Goal: Transaction & Acquisition: Purchase product/service

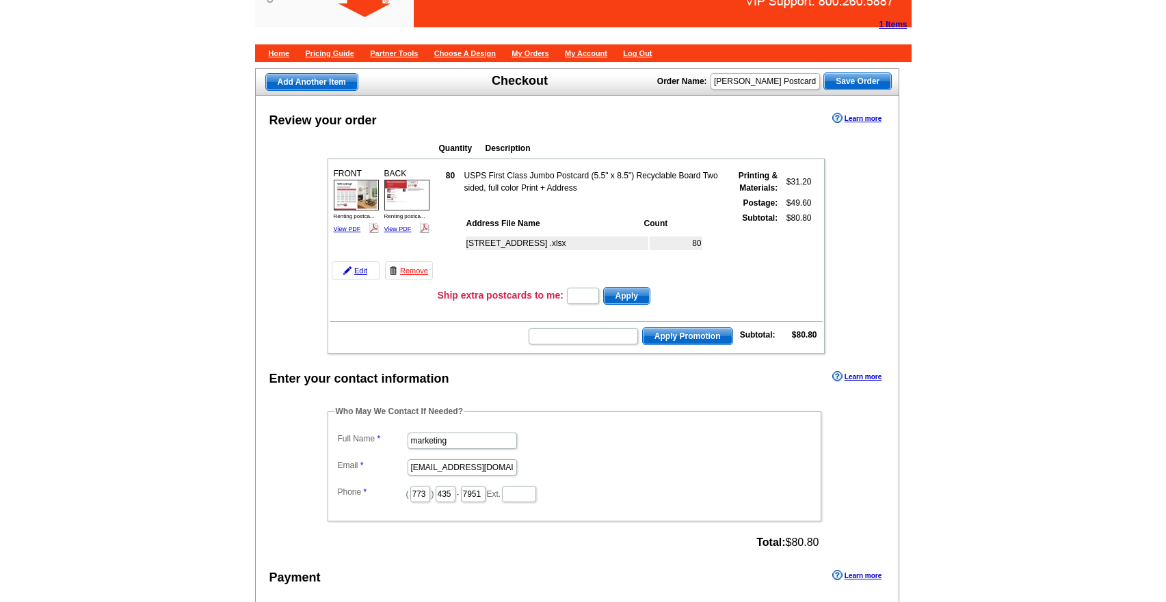
click at [358, 203] on img at bounding box center [356, 195] width 45 height 31
click at [423, 200] on img at bounding box center [406, 195] width 45 height 31
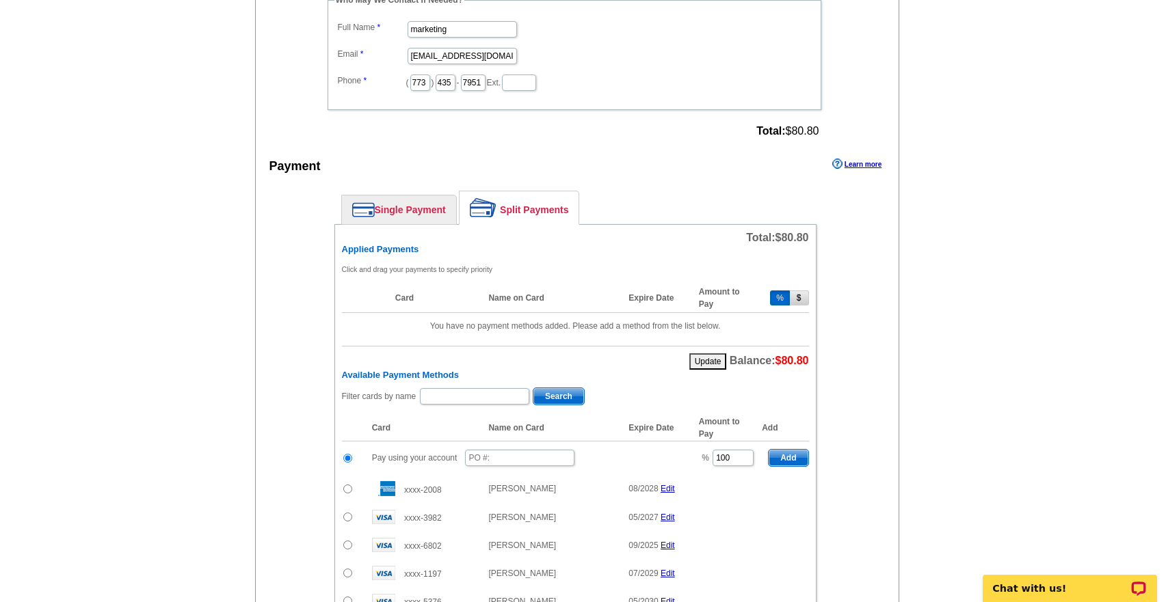
scroll to position [450, 0]
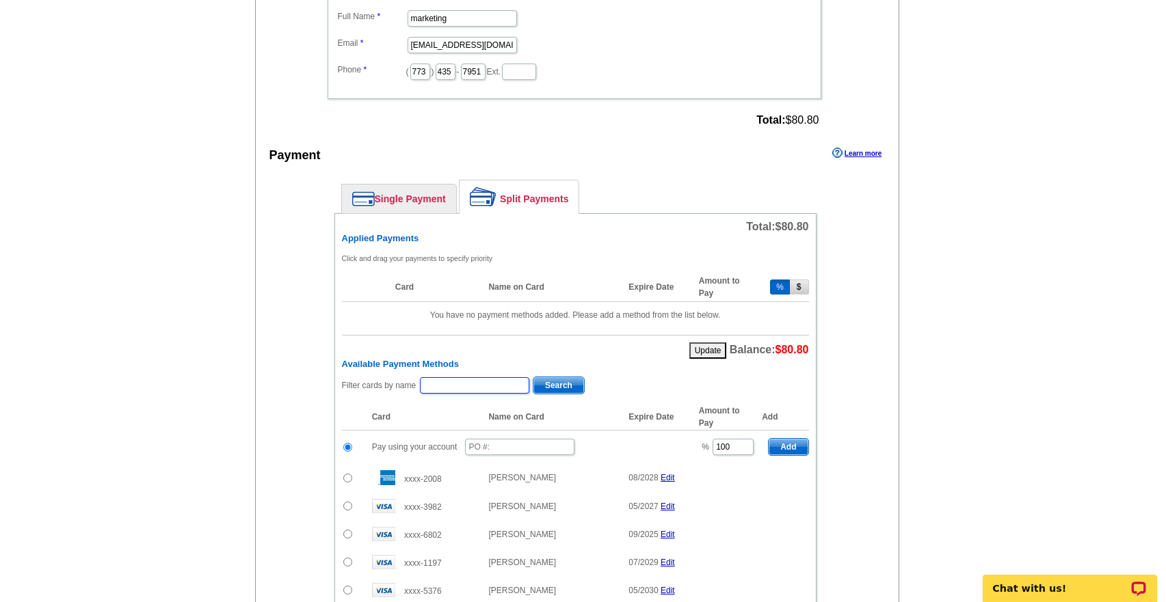
click at [440, 381] on input "text" at bounding box center [474, 385] width 109 height 16
click at [284, 362] on div "Enter your contact information Learn more Who May We Contact If Needed? Full Na…" at bounding box center [577, 442] width 643 height 994
click at [520, 451] on input "text" at bounding box center [519, 447] width 109 height 16
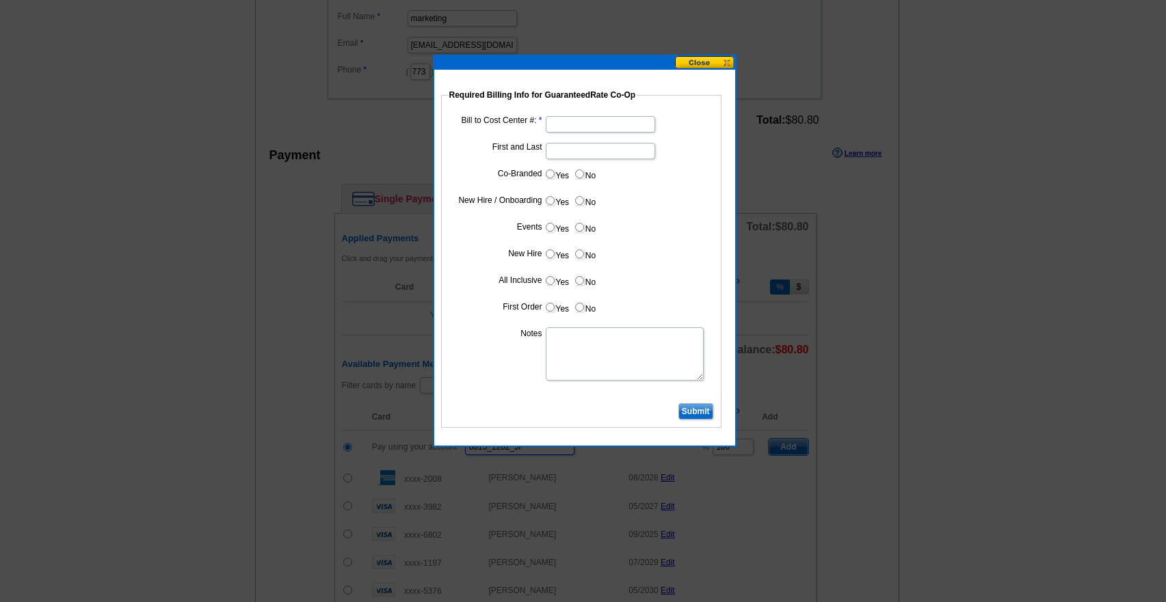
type input "0815_1202_JF"
click at [572, 123] on input "Bill to Cost Center #:" at bounding box center [600, 124] width 109 height 16
click at [561, 153] on input "First and Last" at bounding box center [600, 151] width 109 height 16
type input "[PERSON_NAME]"
click at [455, 132] on dd at bounding box center [581, 123] width 267 height 21
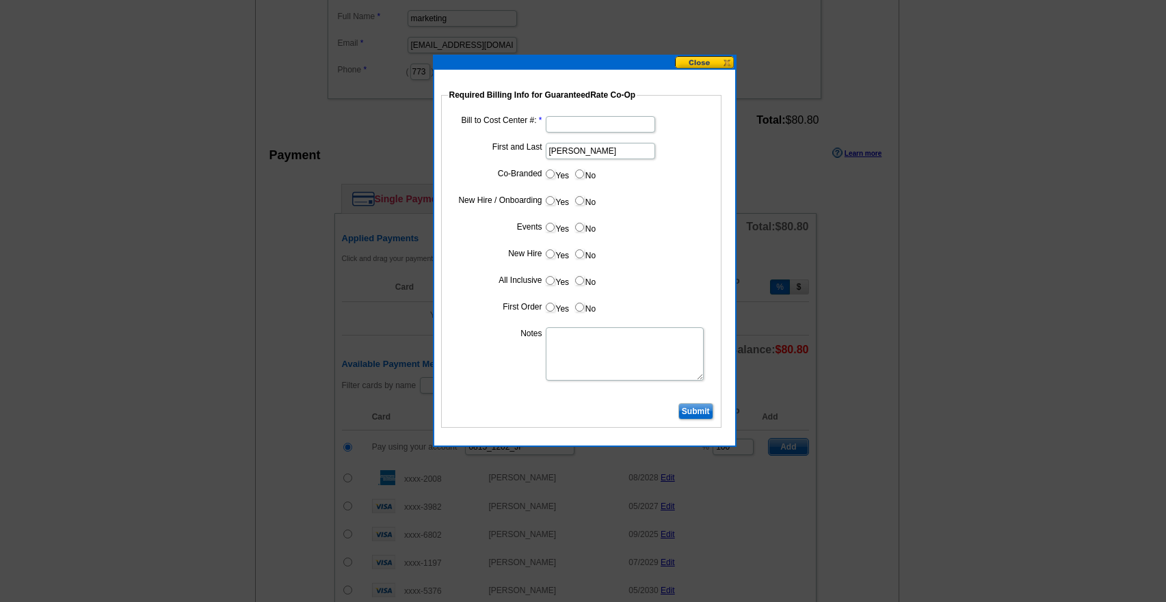
scroll to position [0, 0]
click at [553, 174] on input "Yes" at bounding box center [550, 174] width 9 height 9
radio input "true"
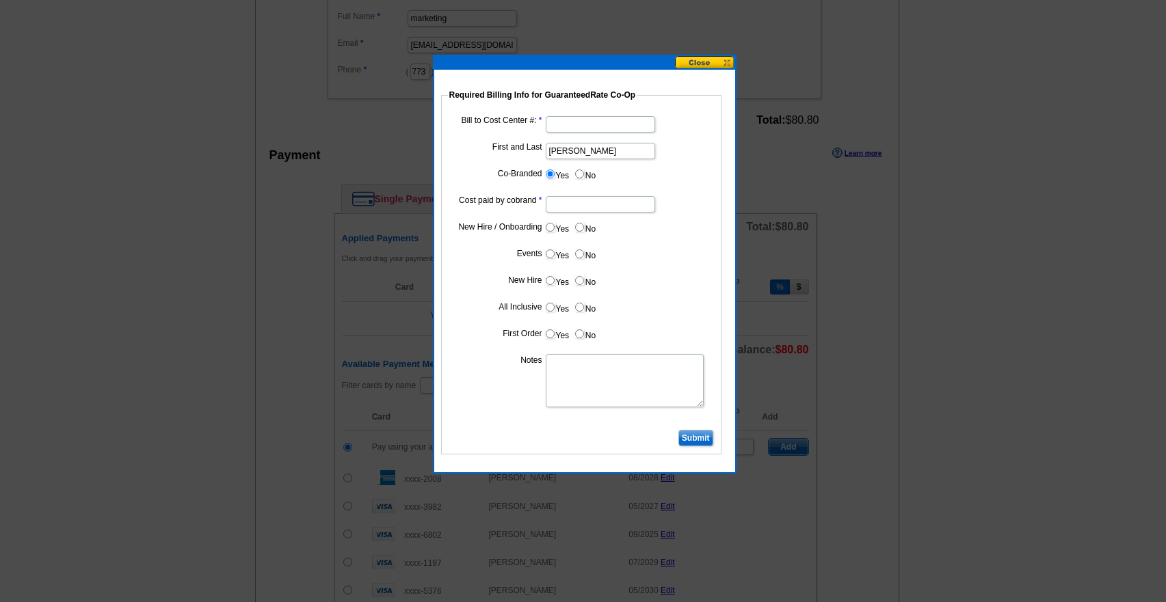
click at [482, 206] on label "Cost paid by cobrand" at bounding box center [496, 200] width 91 height 12
click at [546, 206] on input "Cost paid by cobrand" at bounding box center [600, 204] width 109 height 16
type input "50%"
click at [567, 122] on input "Bill to Cost Center #:" at bounding box center [600, 124] width 109 height 16
click at [661, 106] on fieldset "Required Billing Info for GuaranteedRate Co-Op Bill to Cost Center #: First and…" at bounding box center [581, 272] width 280 height 366
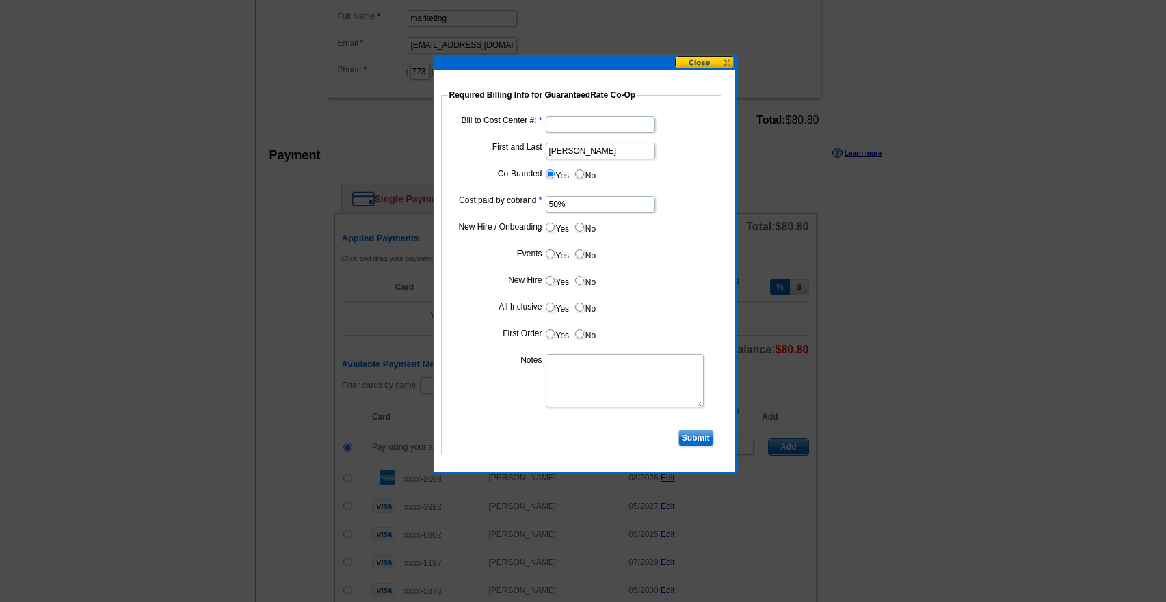
click at [579, 130] on input "Bill to Cost Center #:" at bounding box center [600, 124] width 109 height 16
type input "11063"
click at [453, 405] on dd at bounding box center [581, 381] width 267 height 56
click at [697, 436] on input "Submit" at bounding box center [695, 438] width 35 height 16
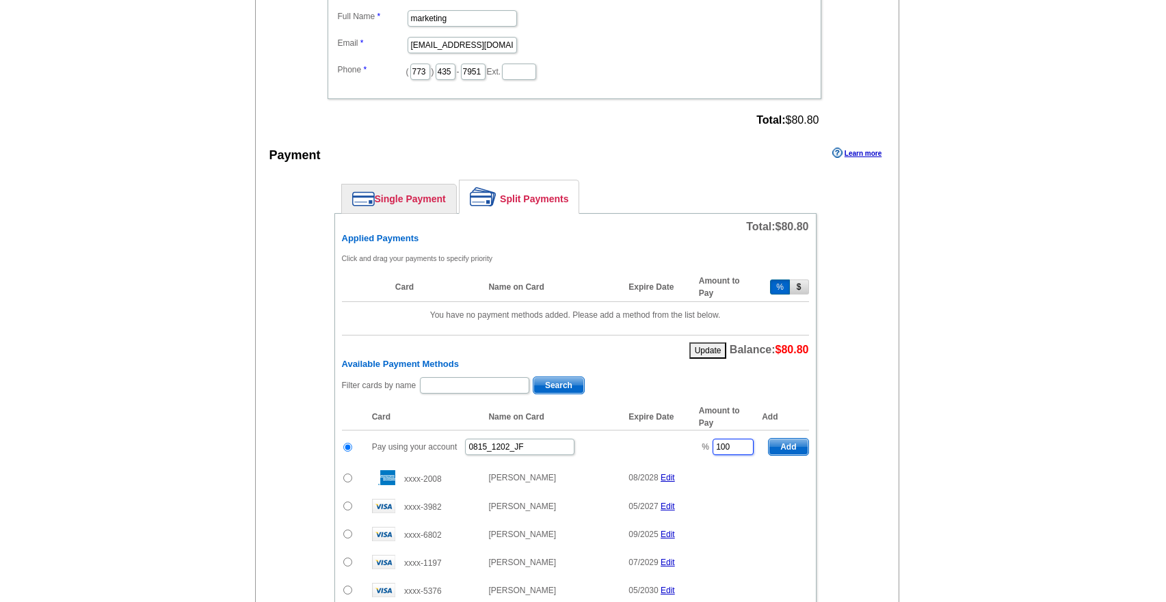
click at [747, 444] on input "100" at bounding box center [733, 447] width 41 height 16
click at [788, 445] on span "Add" at bounding box center [788, 447] width 39 height 16
type input "100"
radio input "false"
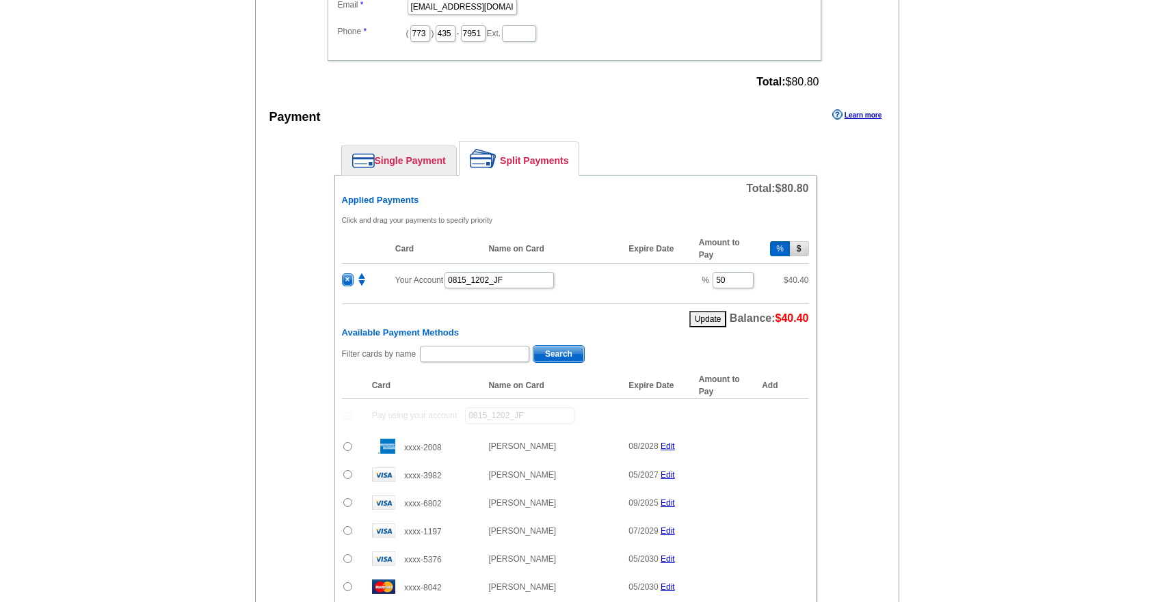
scroll to position [495, 0]
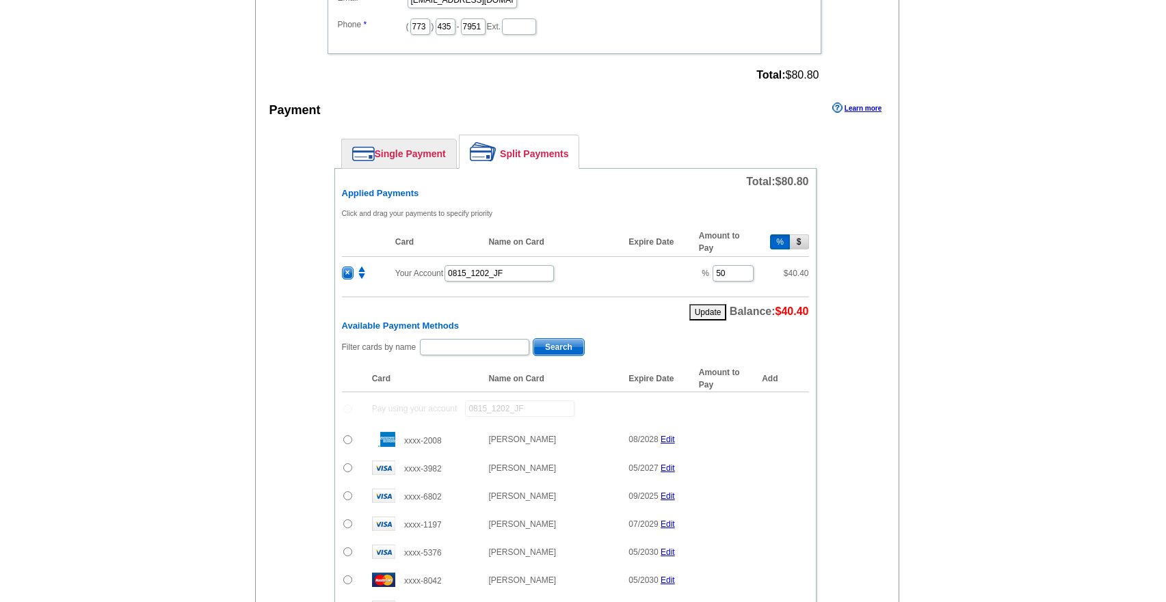
click at [345, 440] on input "radio" at bounding box center [347, 440] width 9 height 9
click at [797, 439] on span "Add" at bounding box center [788, 442] width 39 height 16
radio input "false"
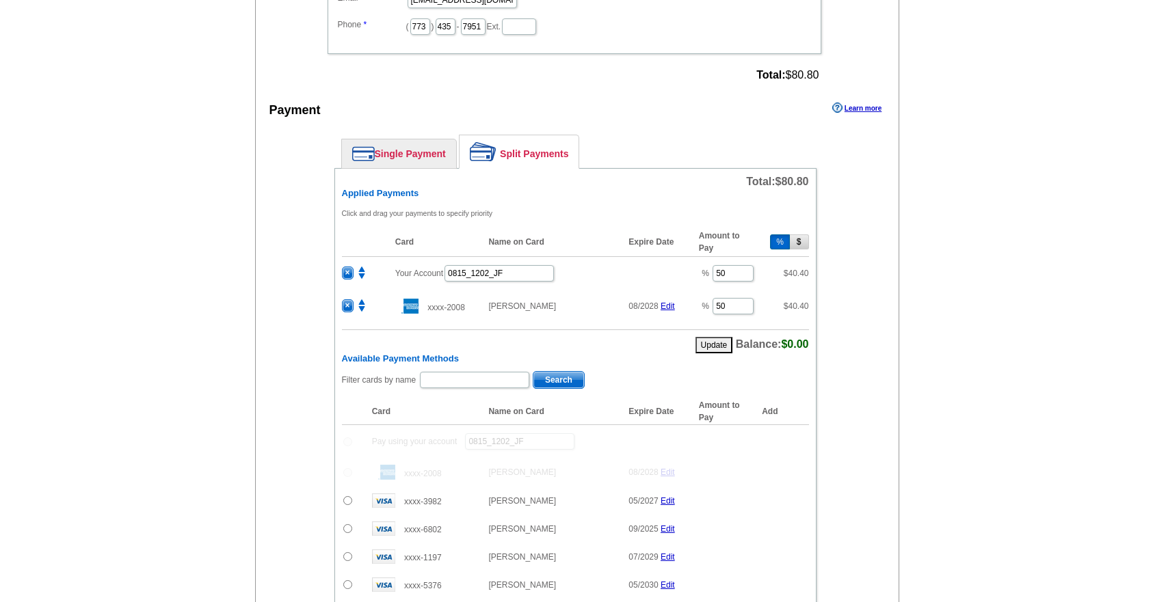
click at [872, 336] on div "Enter your contact information Learn more Who May We Contact If Needed? Full Na…" at bounding box center [577, 417] width 643 height 1034
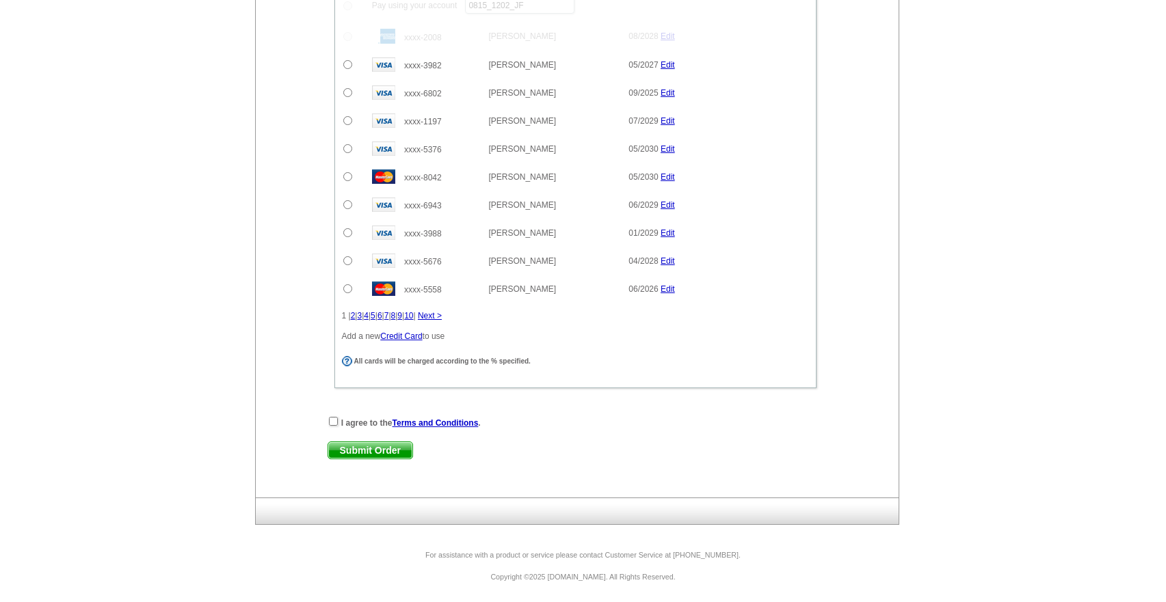
scroll to position [933, 0]
click at [334, 421] on input "checkbox" at bounding box center [333, 419] width 9 height 9
checkbox input "true"
click at [350, 447] on span "Submit Order" at bounding box center [370, 448] width 84 height 16
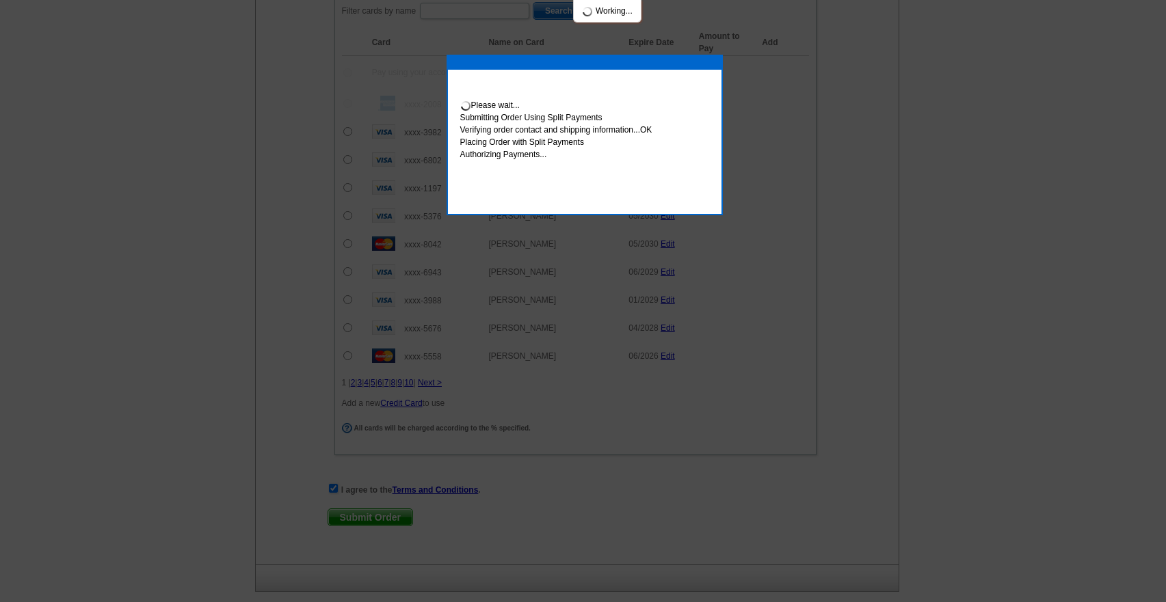
scroll to position [1002, 0]
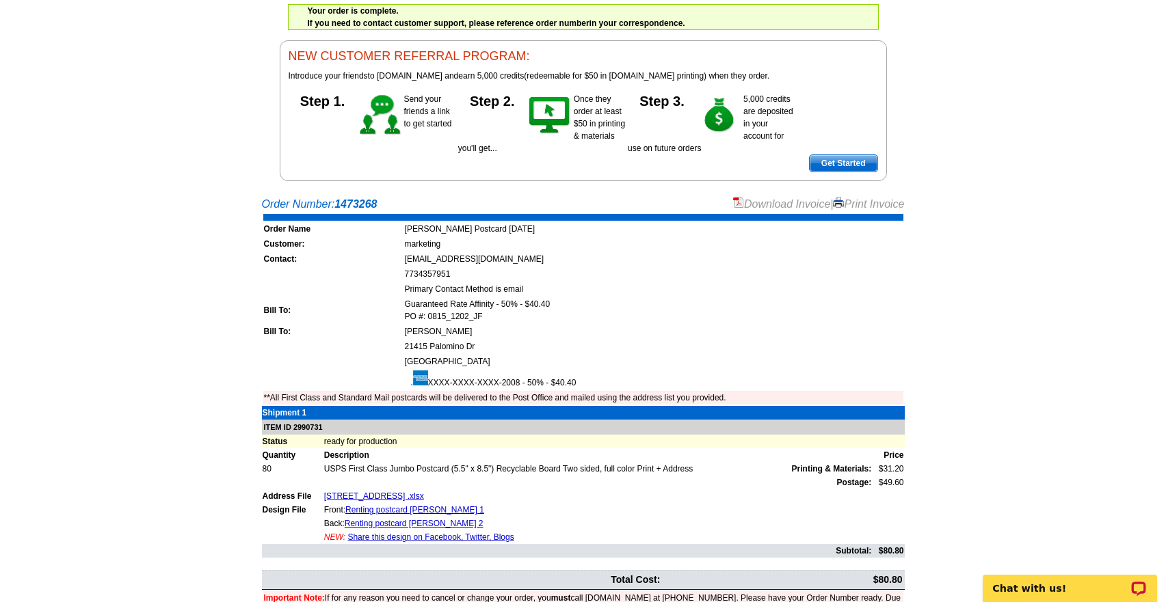
scroll to position [111, 0]
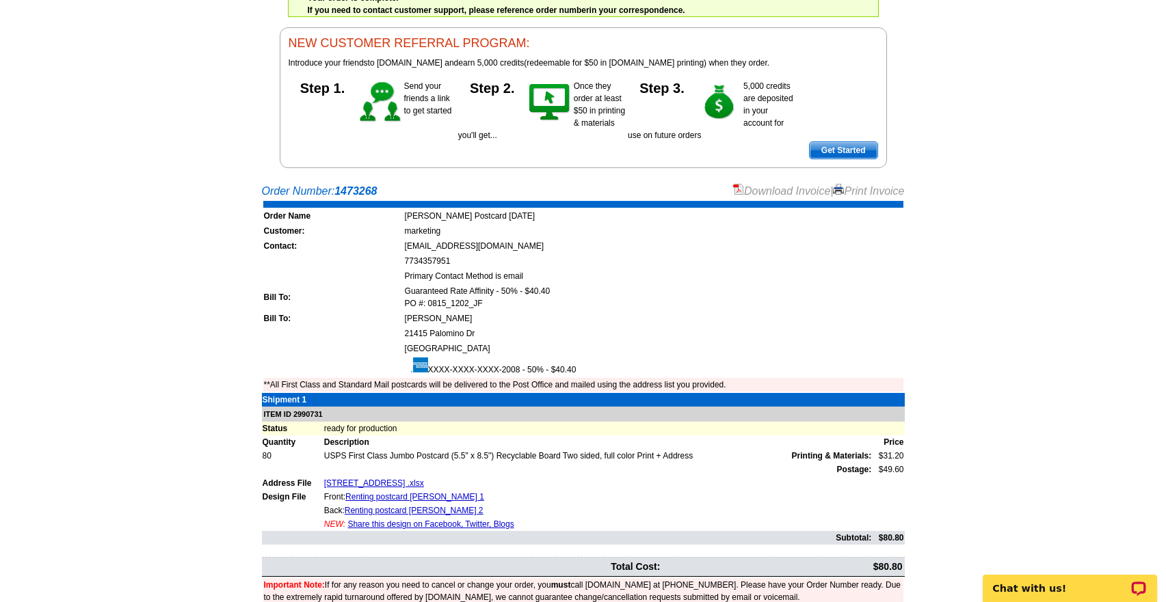
click at [733, 186] on img at bounding box center [738, 189] width 11 height 11
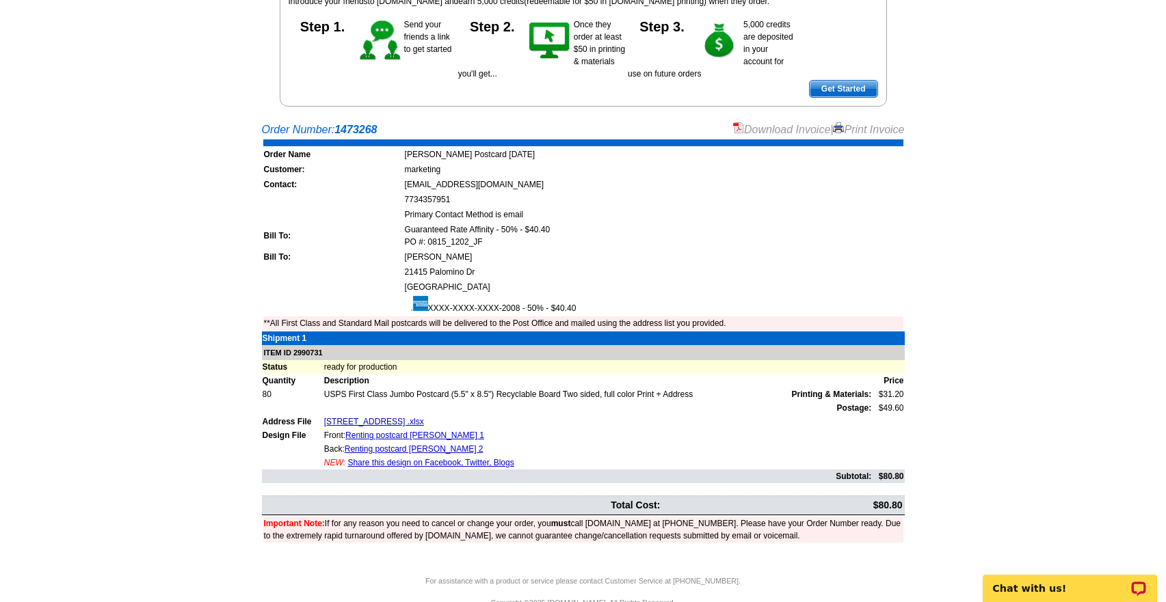
scroll to position [0, 0]
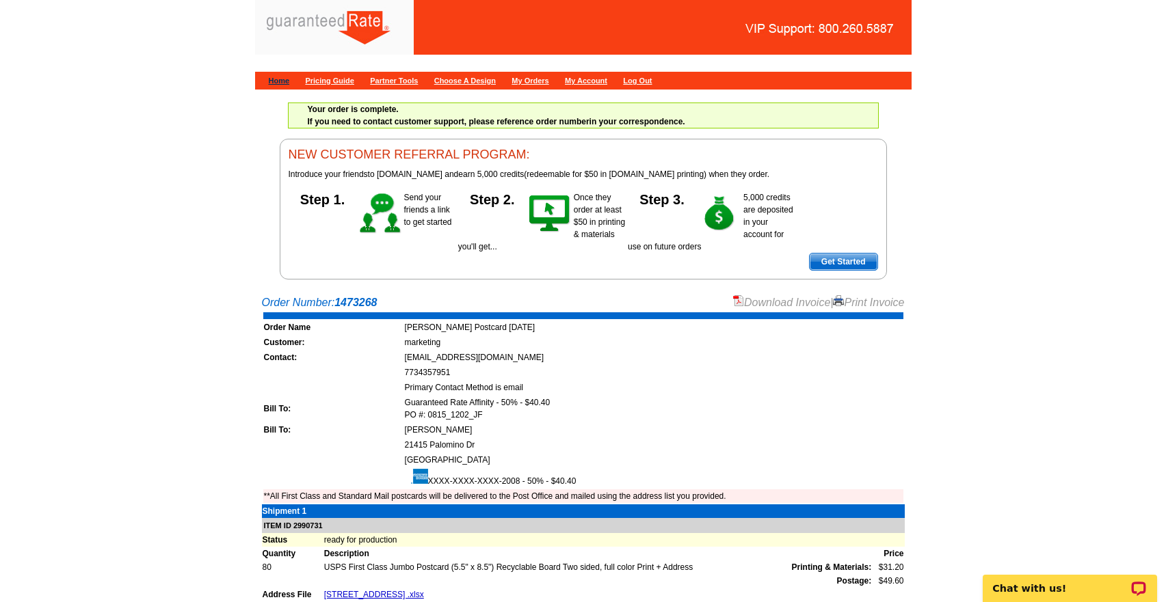
click at [271, 82] on link "Home" at bounding box center [279, 81] width 21 height 8
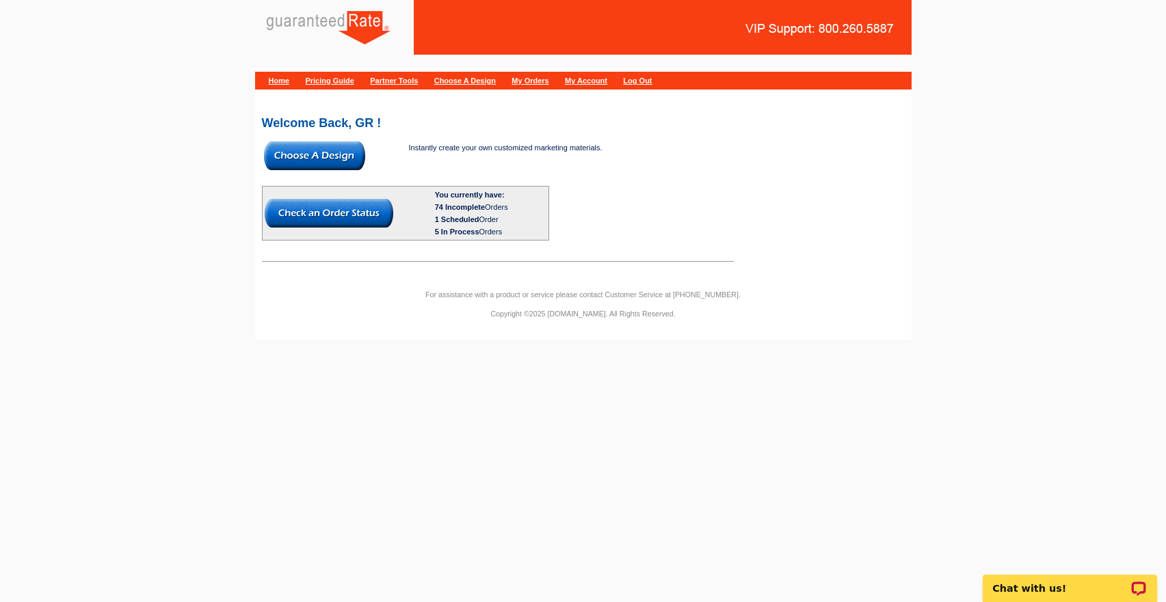
click at [548, 82] on link "My Orders" at bounding box center [529, 81] width 37 height 8
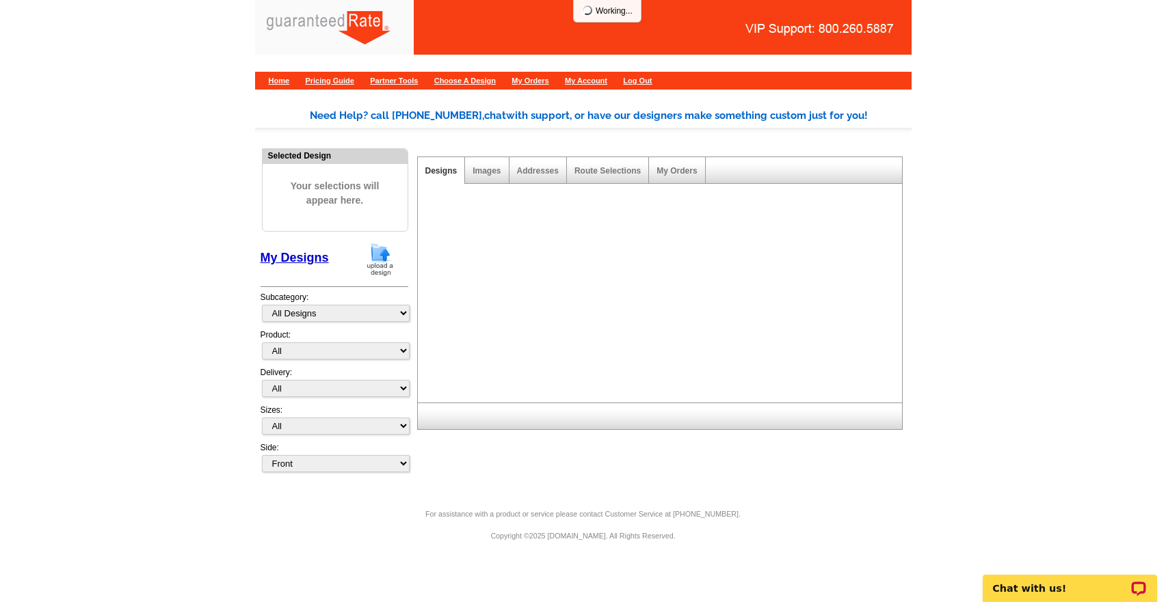
click at [966, 162] on main "Need Help? call 800-260-5887, chat with support, or have our designers make som…" at bounding box center [583, 298] width 1166 height 421
